Goal: Task Accomplishment & Management: Complete application form

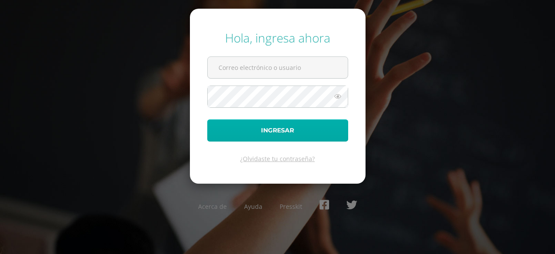
type input "[PERSON_NAME][EMAIL_ADDRESS][PERSON_NAME][DOMAIN_NAME][PERSON_NAME]"
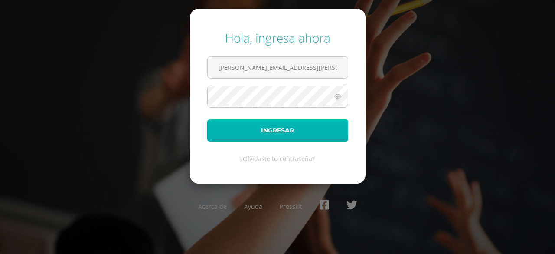
click at [227, 135] on button "Ingresar" at bounding box center [277, 130] width 141 height 22
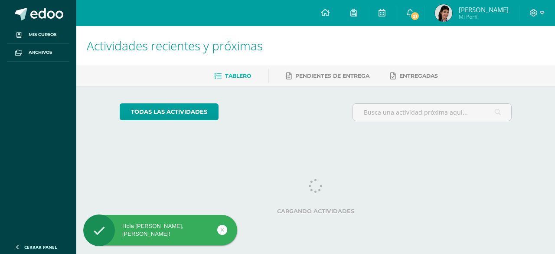
click at [227, 135] on div "todas las Actividades No tienes actividades Échale un vistazo a los demás perío…" at bounding box center [315, 115] width 427 height 59
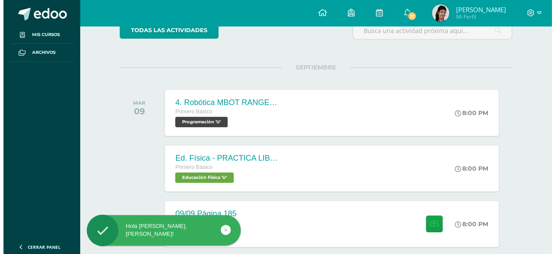
scroll to position [295, 0]
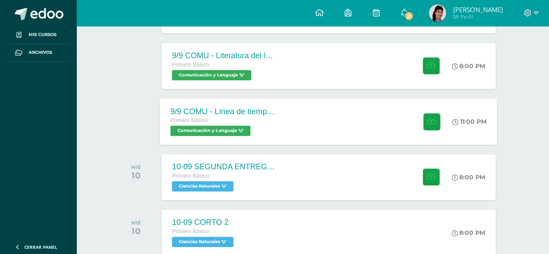
click at [301, 112] on div "9/9 COMU - Línea de tiempo de la literatura de la primera mitad del siglo XX Pr…" at bounding box center [328, 121] width 337 height 46
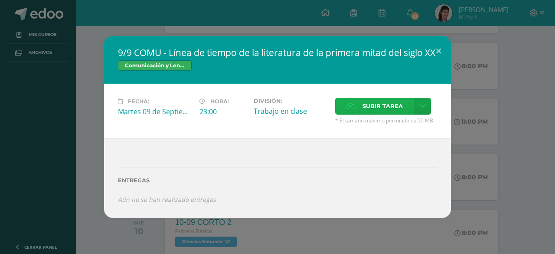
click at [377, 114] on span "Subir tarea" at bounding box center [383, 106] width 40 height 16
click at [0, 0] on input "Subir tarea" at bounding box center [0, 0] width 0 height 0
